Goal: Task Accomplishment & Management: Manage account settings

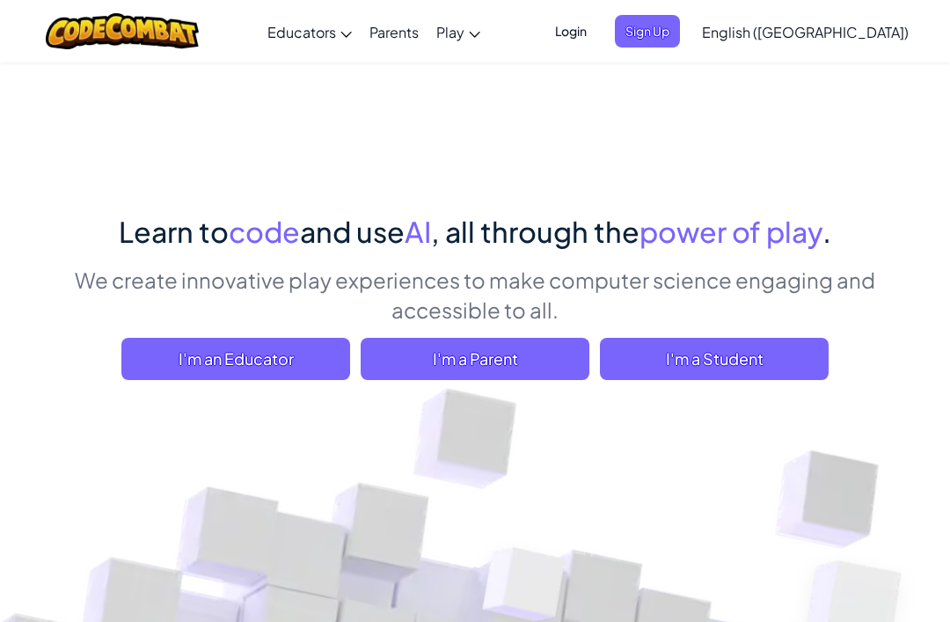
click at [597, 25] on span "Login" at bounding box center [570, 31] width 53 height 33
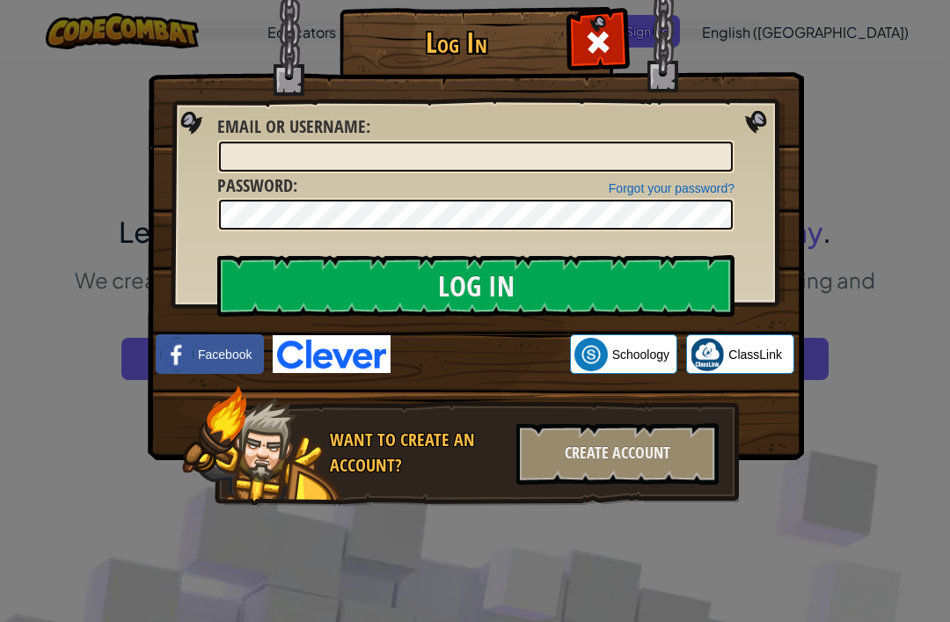
click at [364, 347] on img at bounding box center [332, 354] width 118 height 38
click at [444, 337] on div "Sign in with Google. Opens in new tab" at bounding box center [480, 354] width 162 height 39
click at [250, 151] on input "Email or Username :" at bounding box center [476, 157] width 514 height 30
click at [646, 283] on input "Log In" at bounding box center [475, 286] width 517 height 62
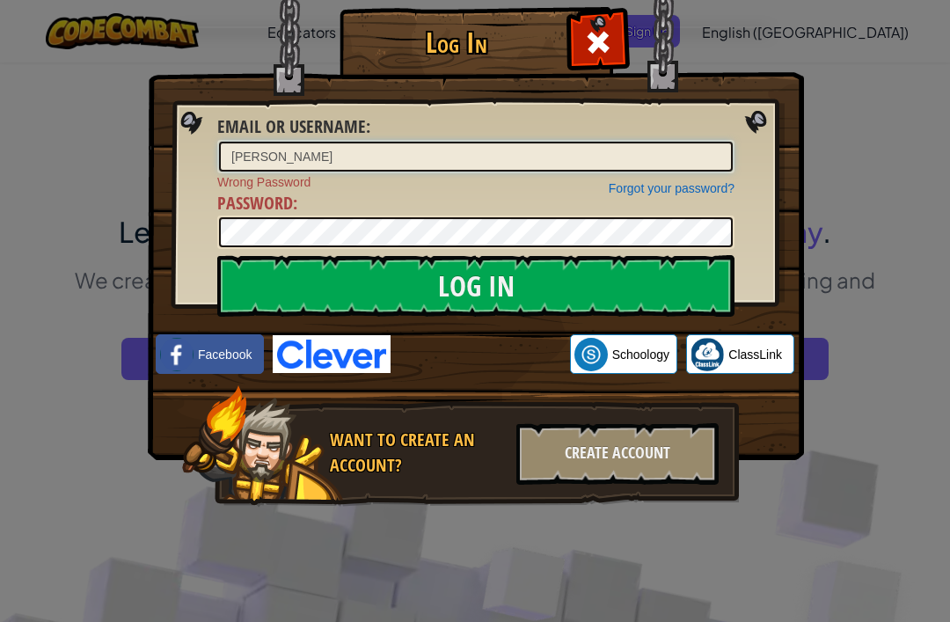
click at [682, 153] on input "[PERSON_NAME]" at bounding box center [476, 157] width 514 height 30
click at [661, 157] on input "[PERSON_NAME]" at bounding box center [476, 157] width 514 height 30
click at [630, 167] on input "[PERSON_NAME]" at bounding box center [476, 157] width 514 height 30
click at [646, 160] on input "[PERSON_NAME]" at bounding box center [476, 157] width 514 height 30
type input "[PERSON_NAME] [PERSON_NAME]"
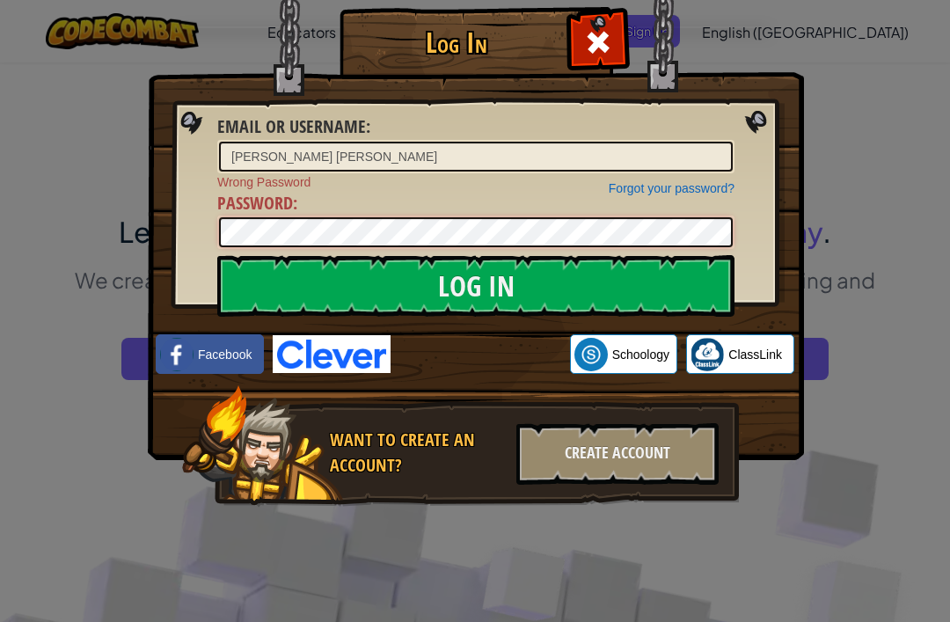
click at [476, 286] on input "Log In" at bounding box center [475, 286] width 517 height 62
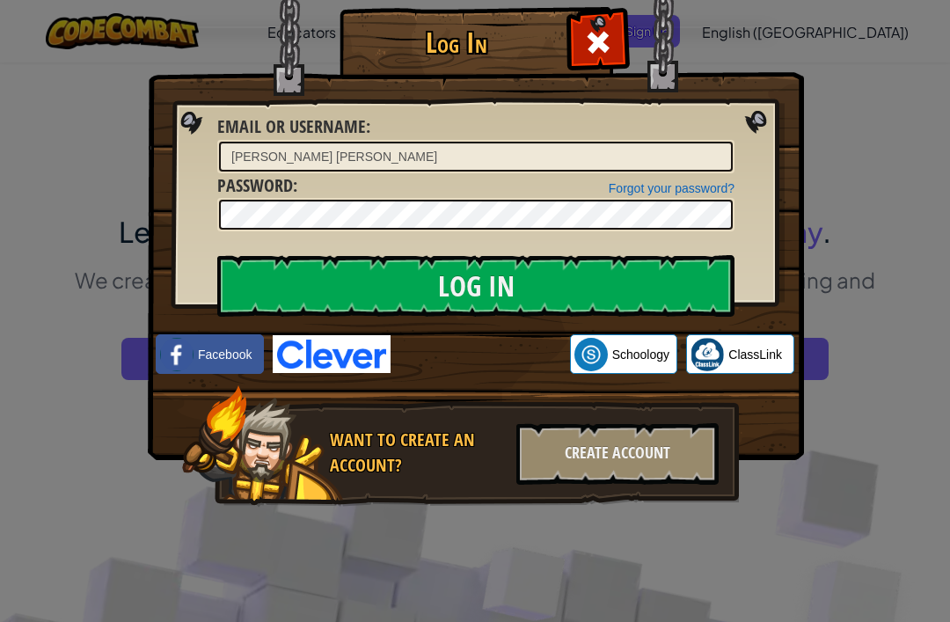
click at [587, 273] on input "Log In" at bounding box center [475, 286] width 517 height 62
